Goal: Task Accomplishment & Management: Use online tool/utility

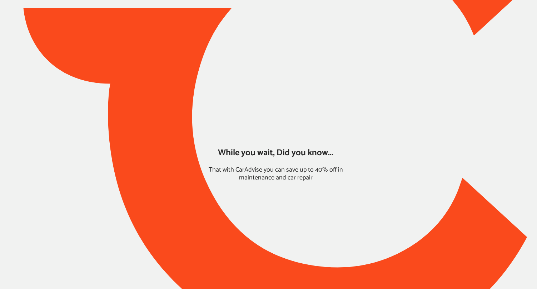
type input "*****"
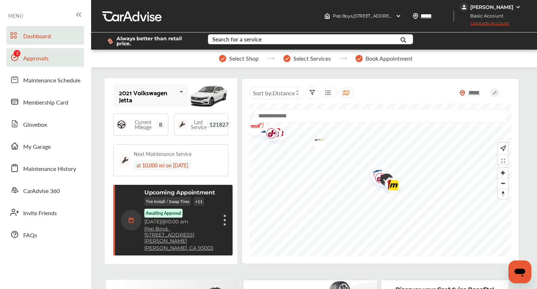
click at [51, 59] on link "Approvals" at bounding box center [45, 57] width 78 height 19
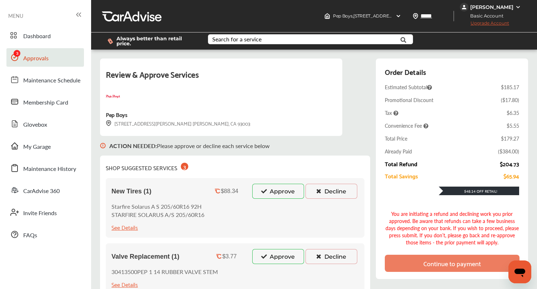
click at [287, 186] on button "Approve" at bounding box center [278, 191] width 52 height 15
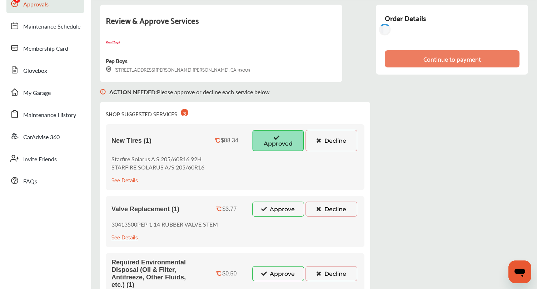
click at [273, 204] on button "Approve" at bounding box center [278, 209] width 52 height 15
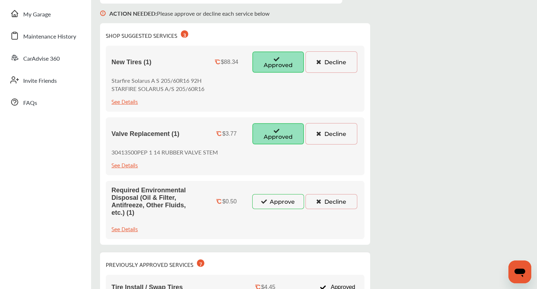
click at [273, 201] on button "Approve" at bounding box center [278, 201] width 52 height 15
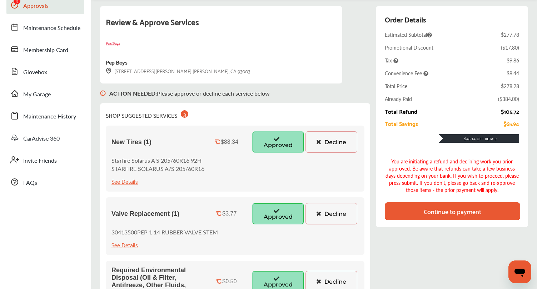
scroll to position [14, 0]
